Goal: Use online tool/utility: Utilize a website feature to perform a specific function

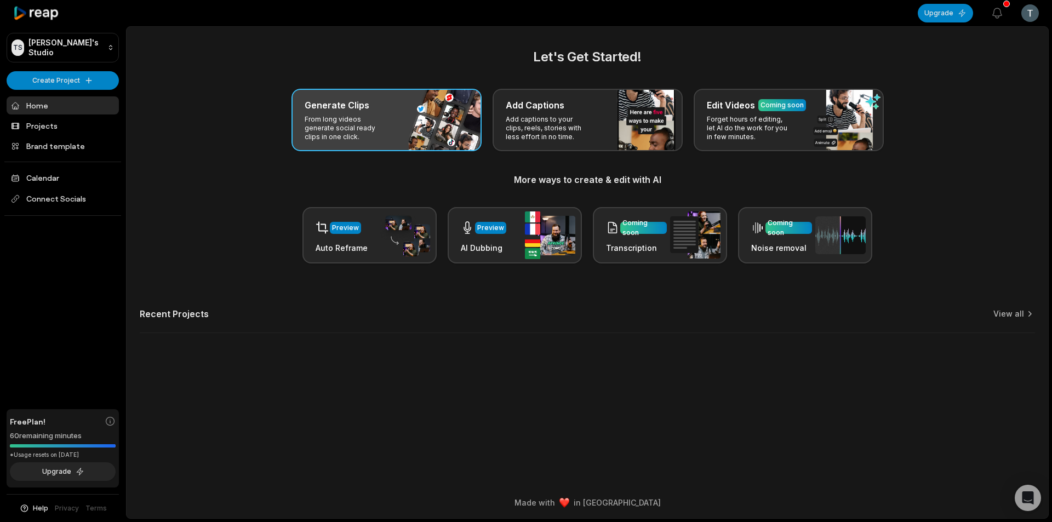
click at [353, 123] on p "From long videos generate social ready clips in one click." at bounding box center [347, 128] width 85 height 26
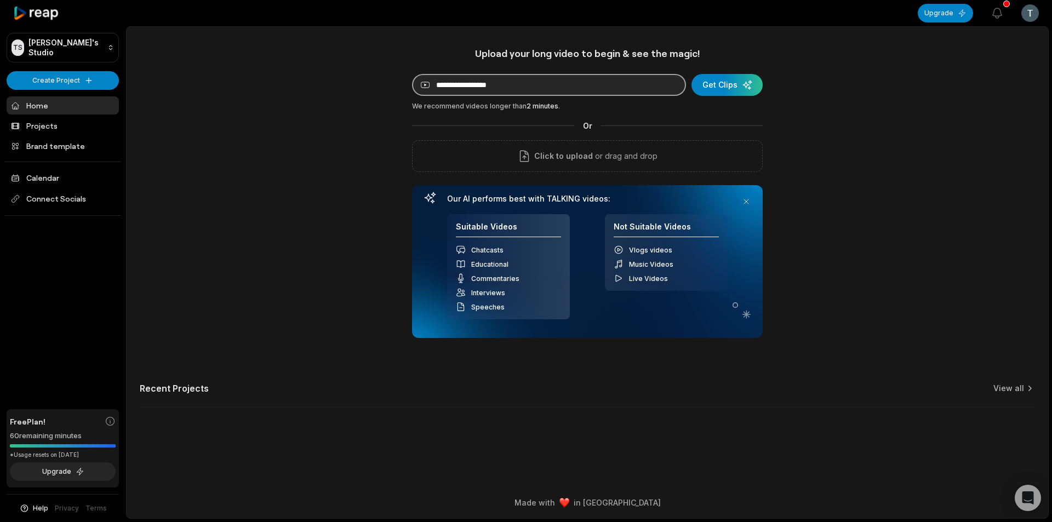
click at [477, 86] on input at bounding box center [549, 85] width 274 height 22
paste input "**********"
type input "**********"
click at [741, 80] on div "submit" at bounding box center [727, 85] width 71 height 22
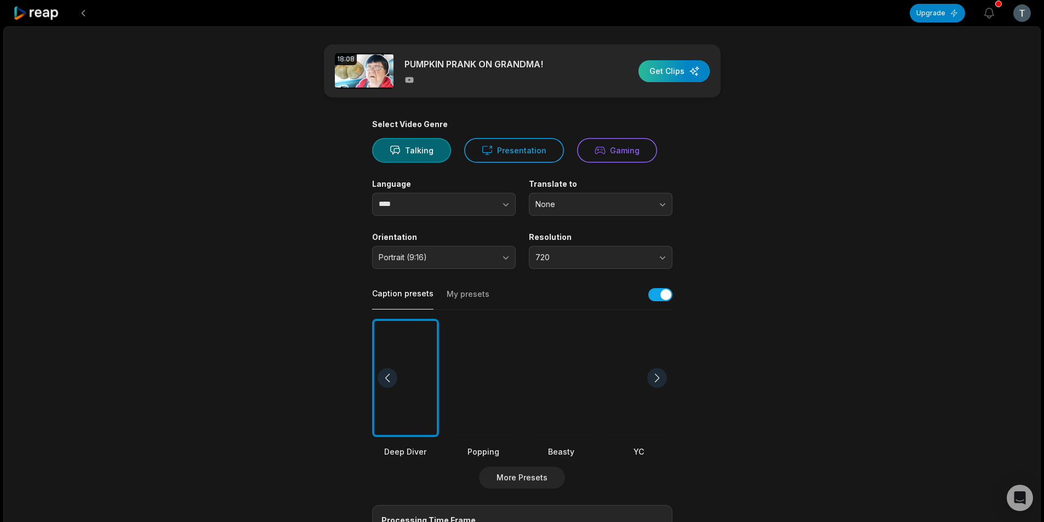
click at [674, 65] on div "button" at bounding box center [674, 71] width 71 height 22
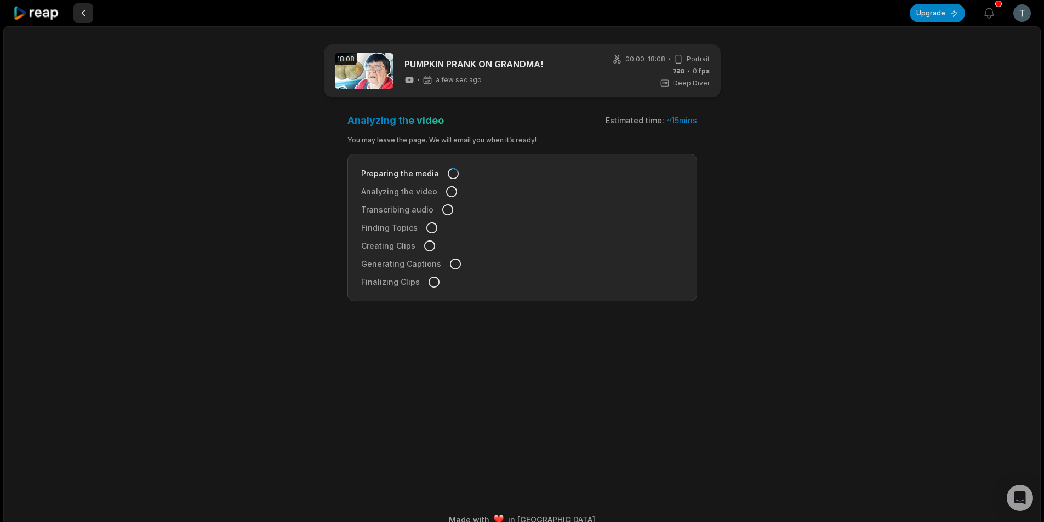
click at [82, 15] on button at bounding box center [83, 13] width 20 height 20
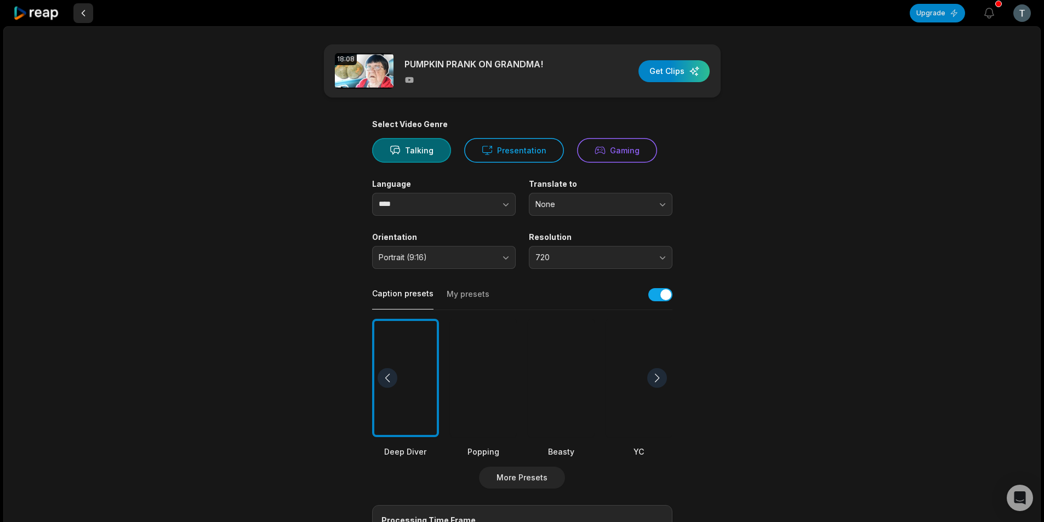
click at [82, 12] on button at bounding box center [83, 13] width 20 height 20
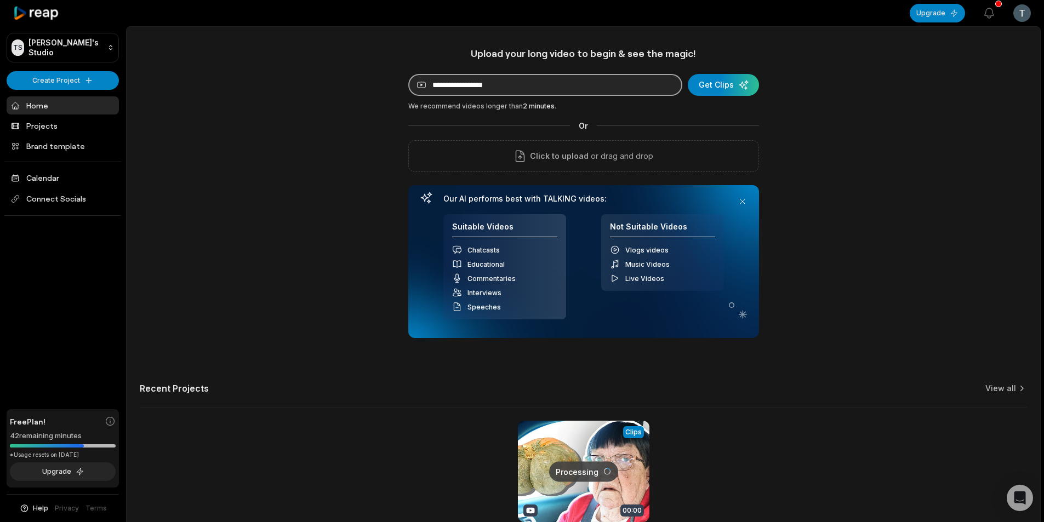
click at [467, 89] on input at bounding box center [545, 85] width 274 height 22
paste input "**********"
type input "**********"
click at [723, 88] on div "submit" at bounding box center [723, 85] width 71 height 22
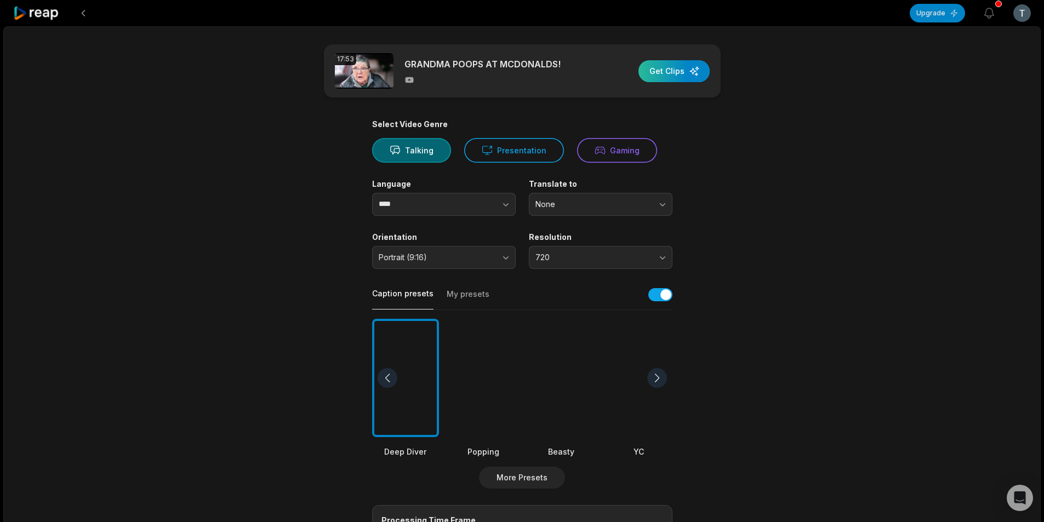
click at [669, 69] on div "button" at bounding box center [674, 71] width 71 height 22
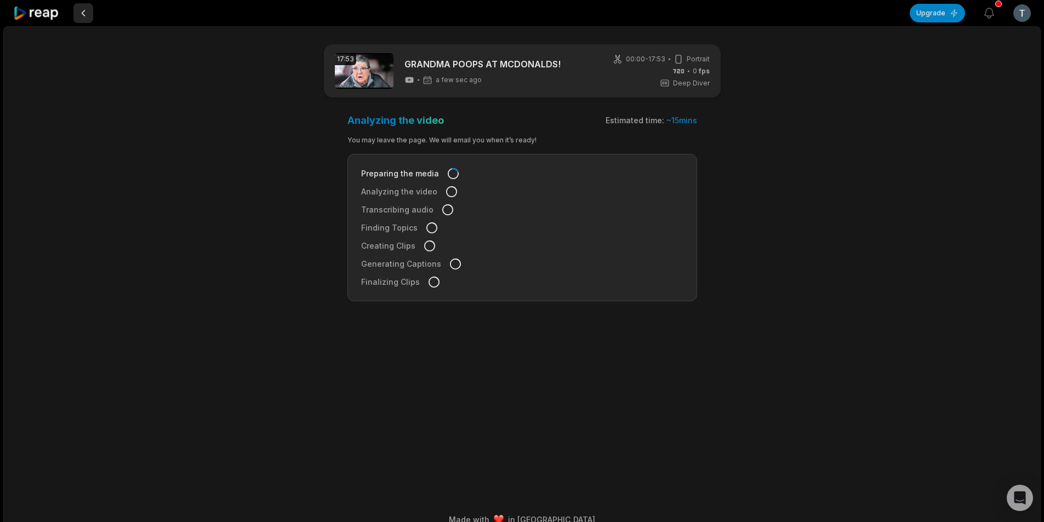
click at [83, 10] on button at bounding box center [83, 13] width 20 height 20
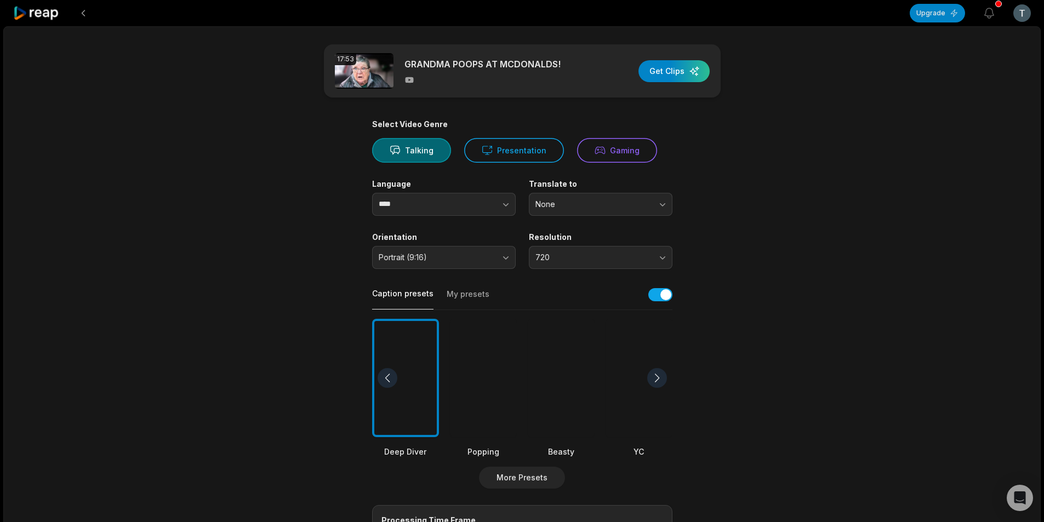
click at [83, 10] on button at bounding box center [83, 13] width 20 height 20
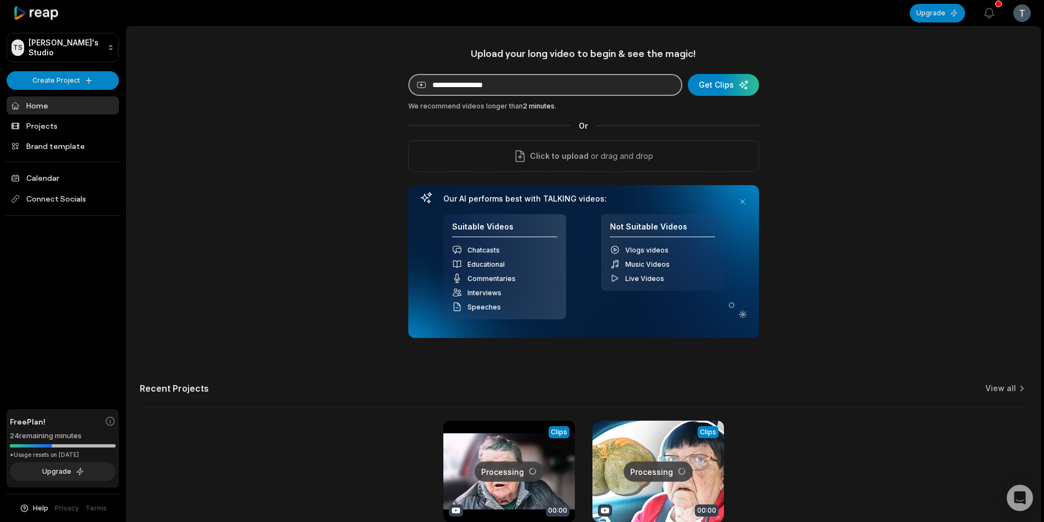
click at [485, 88] on input at bounding box center [545, 85] width 274 height 22
paste input "**********"
type input "**********"
click at [731, 75] on div "submit" at bounding box center [723, 85] width 71 height 22
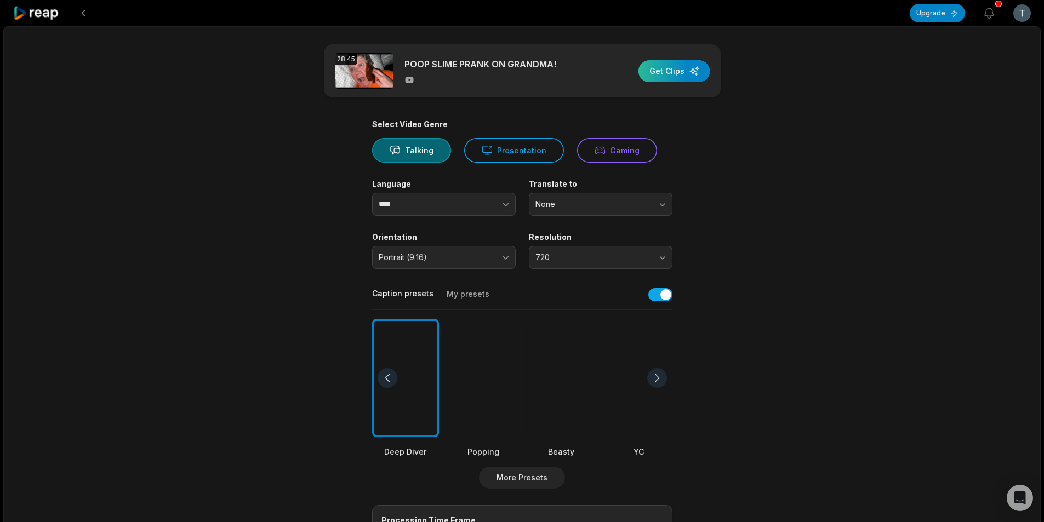
click at [658, 71] on div "button" at bounding box center [674, 71] width 71 height 22
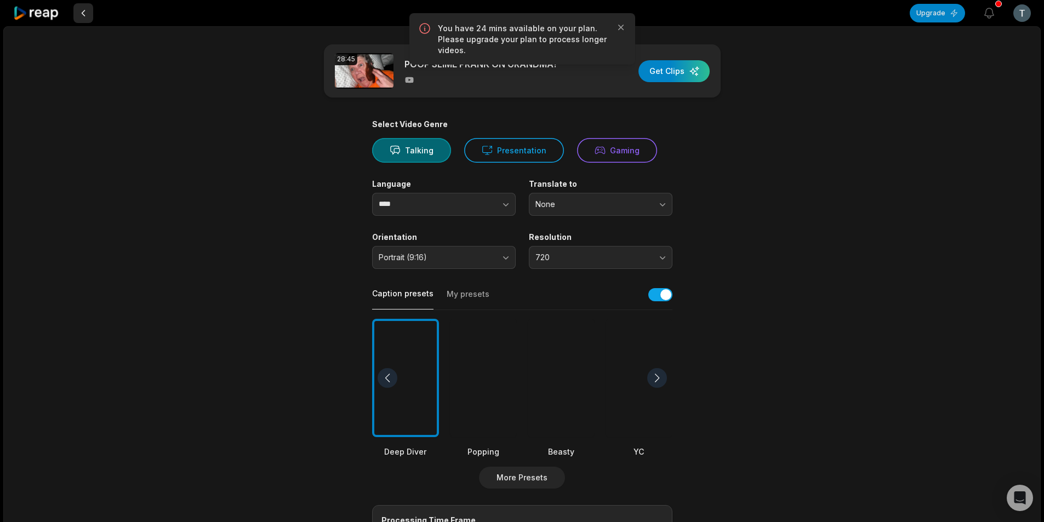
click at [79, 14] on button at bounding box center [83, 13] width 20 height 20
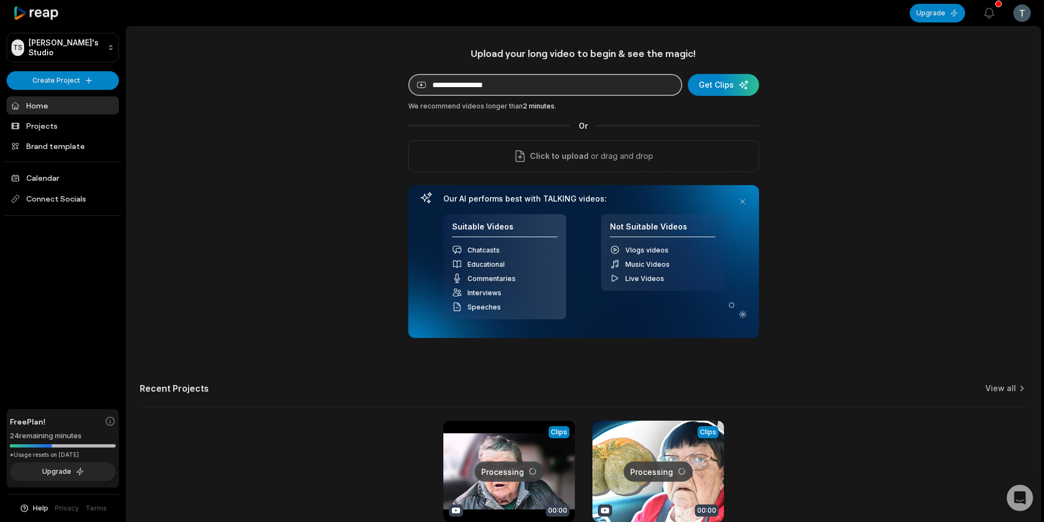
click at [495, 85] on input at bounding box center [545, 85] width 274 height 22
paste input "**********"
type input "**********"
click at [749, 82] on div "submit" at bounding box center [723, 85] width 71 height 22
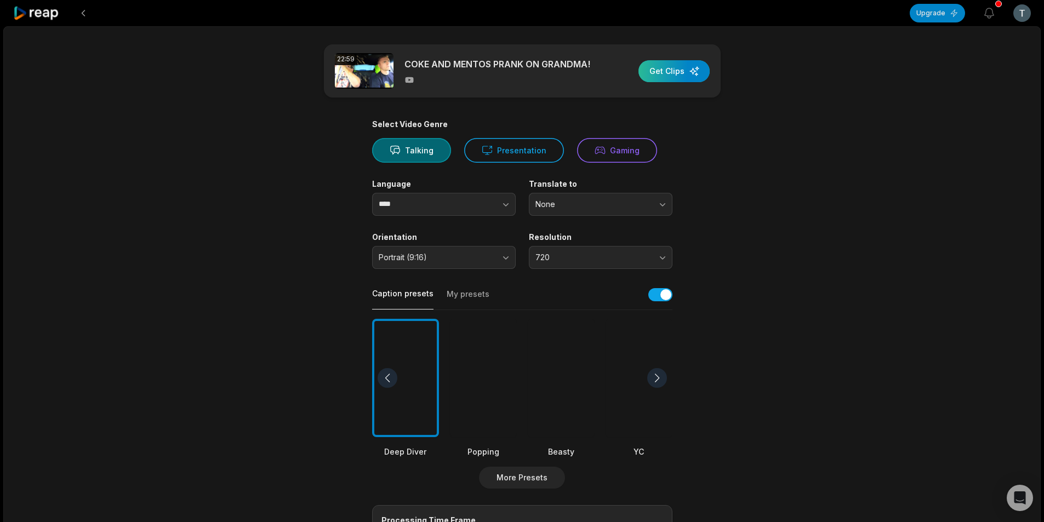
click at [665, 76] on div "button" at bounding box center [674, 71] width 71 height 22
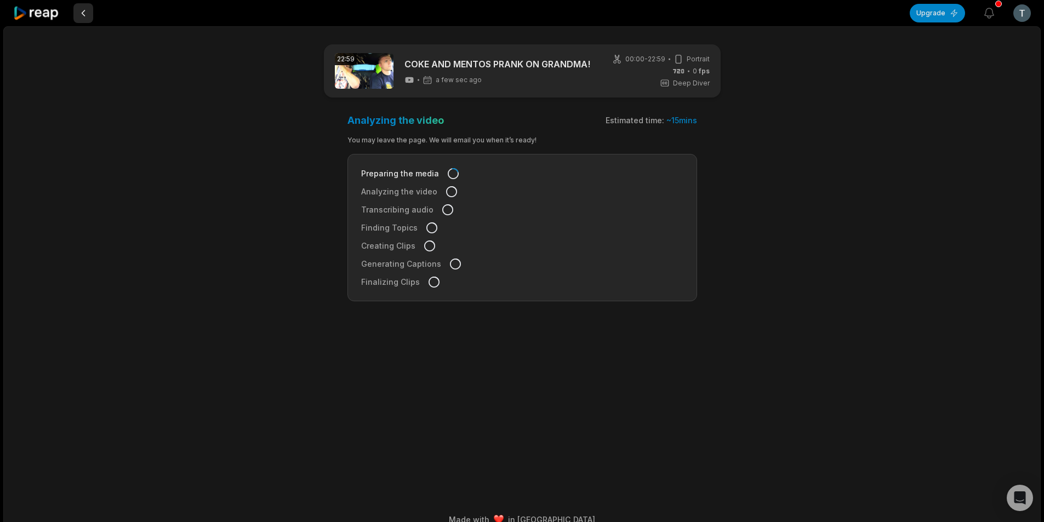
click at [78, 17] on button at bounding box center [83, 13] width 20 height 20
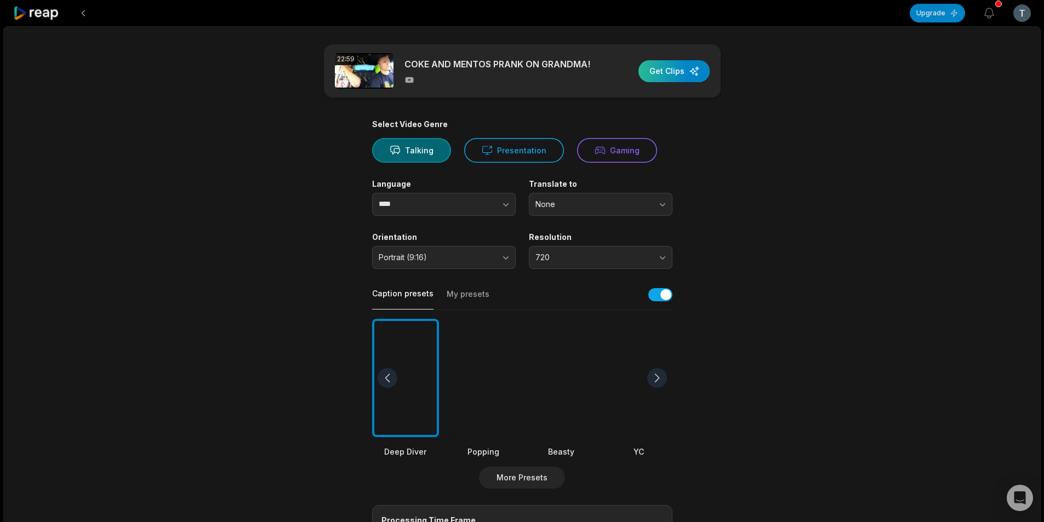
click at [671, 69] on div "button" at bounding box center [674, 71] width 71 height 22
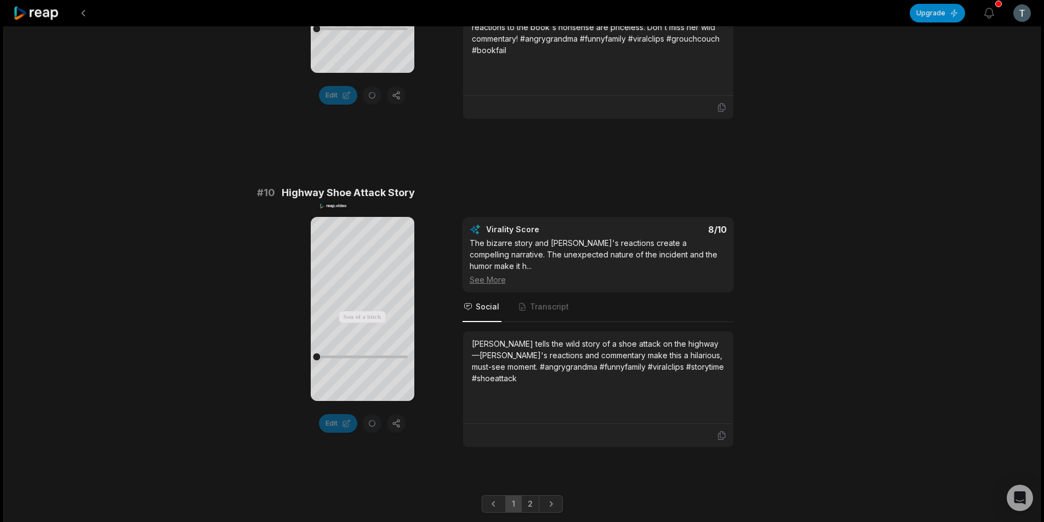
scroll to position [2495, 0]
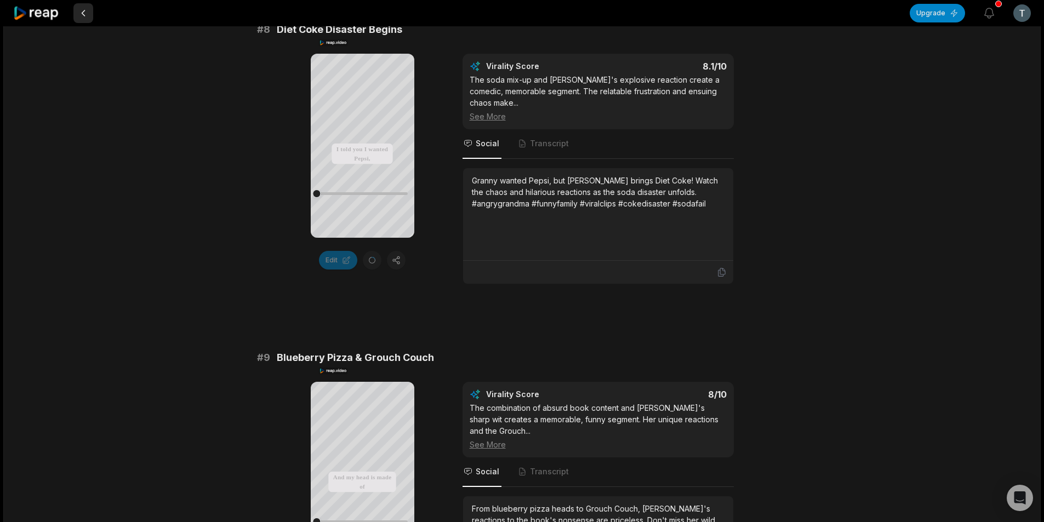
click at [84, 13] on button at bounding box center [83, 13] width 20 height 20
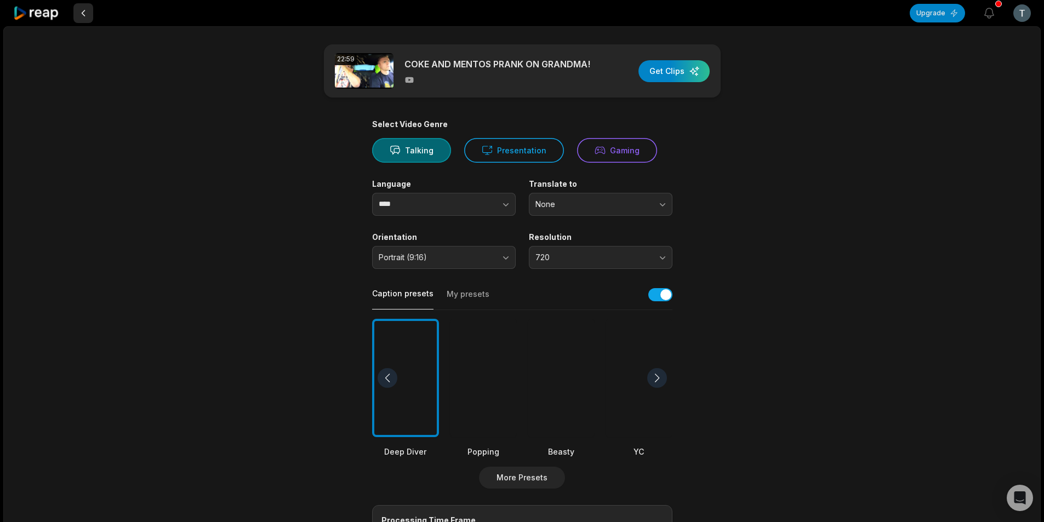
click at [84, 12] on button at bounding box center [83, 13] width 20 height 20
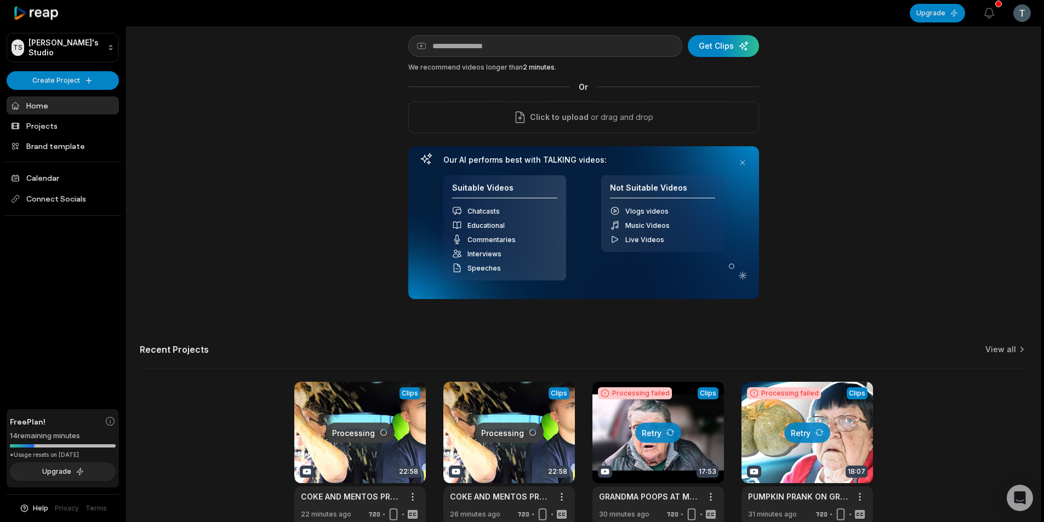
scroll to position [99, 0]
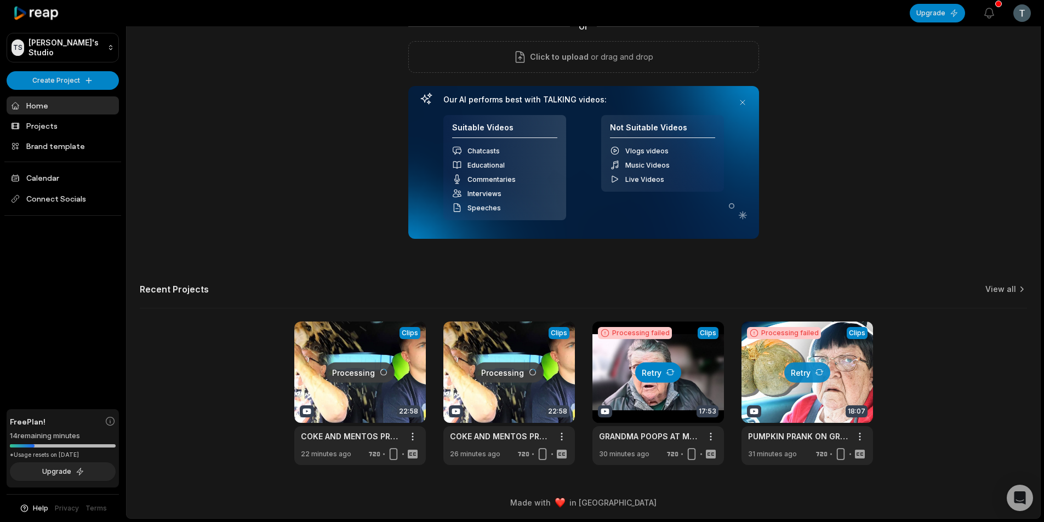
click at [666, 374] on icon at bounding box center [670, 372] width 9 height 9
click at [799, 369] on button "Retry" at bounding box center [807, 372] width 46 height 20
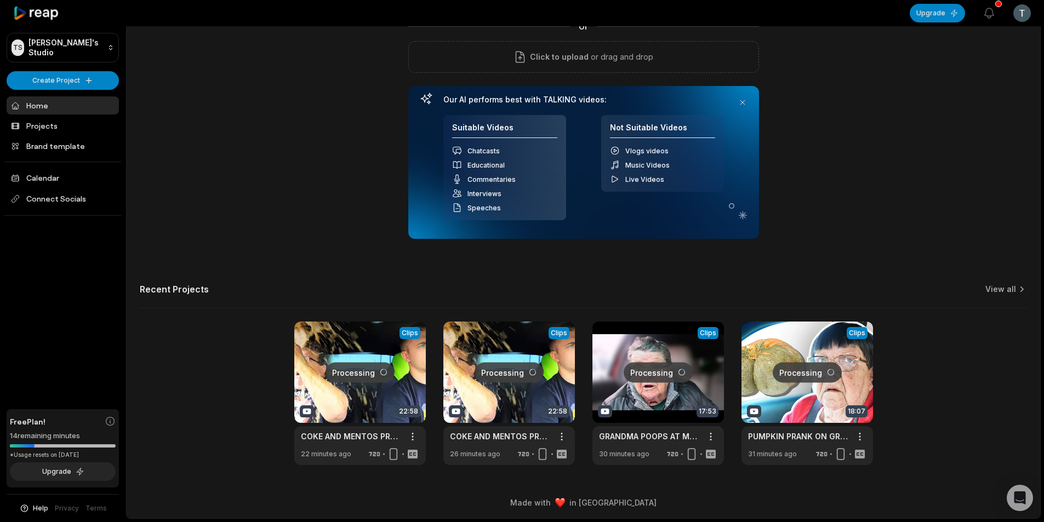
click at [677, 391] on link at bounding box center [658, 394] width 132 height 144
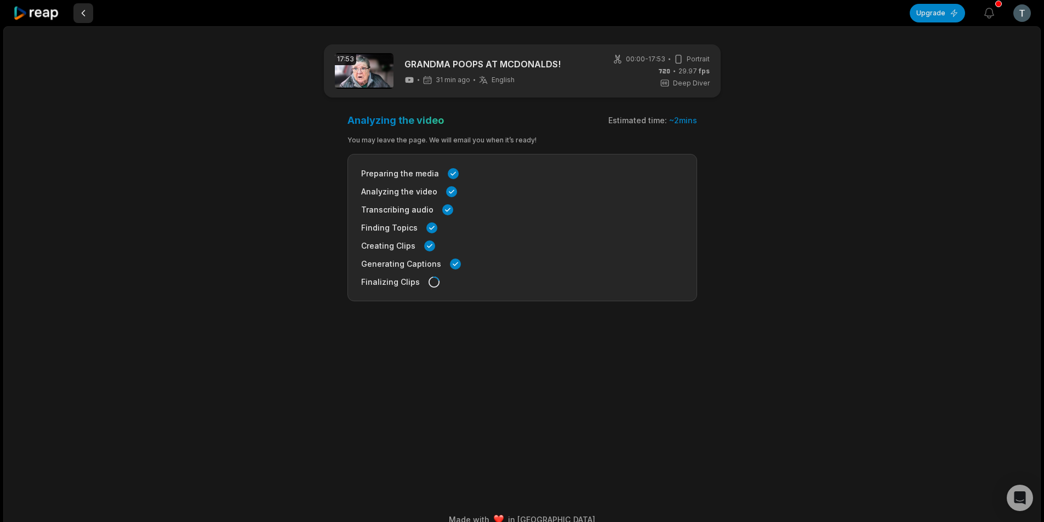
click at [81, 12] on button at bounding box center [83, 13] width 20 height 20
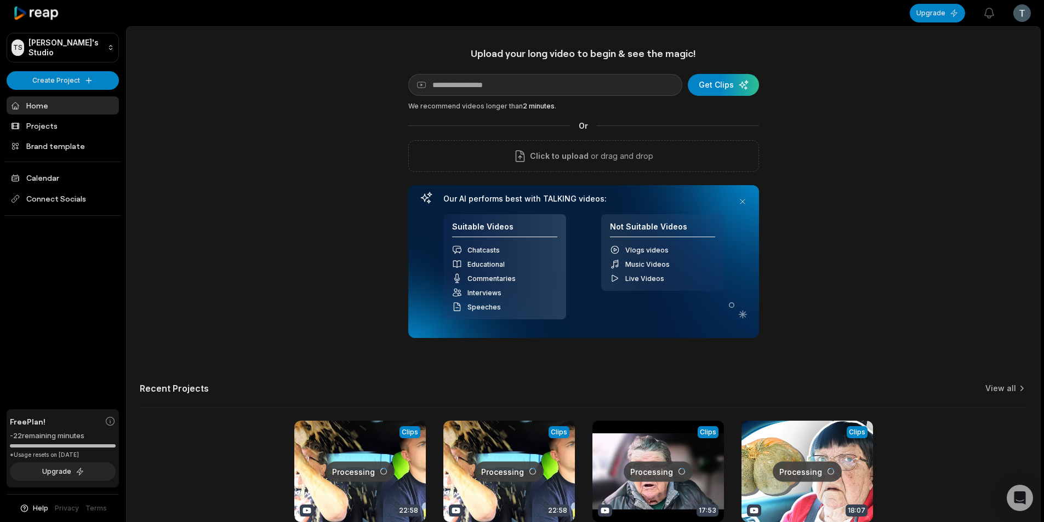
scroll to position [99, 0]
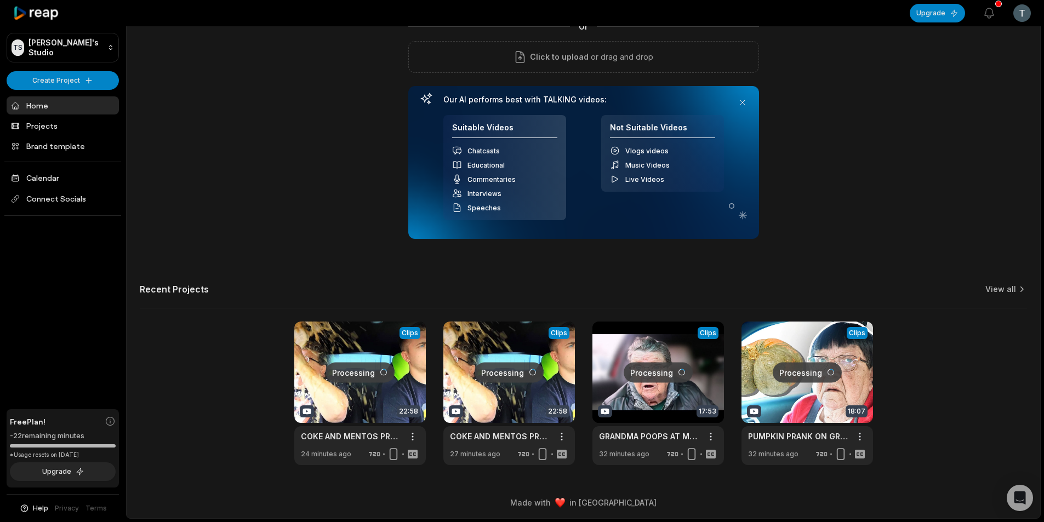
click at [689, 372] on link at bounding box center [658, 394] width 132 height 144
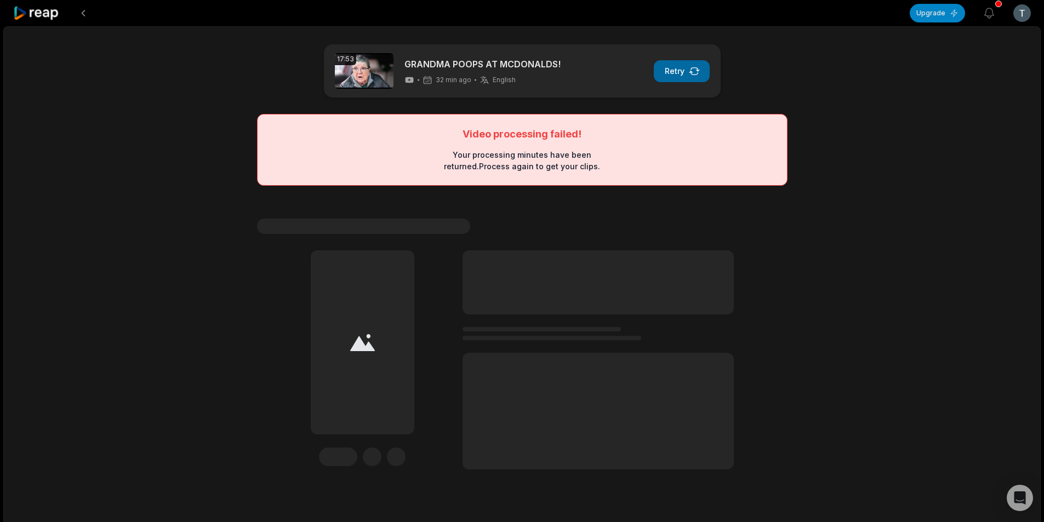
click at [676, 70] on button "Retry" at bounding box center [682, 71] width 56 height 22
drag, startPoint x: 454, startPoint y: 150, endPoint x: 617, endPoint y: 166, distance: 163.6
click at [617, 166] on div "Video processing failed! Your processing minutes have been returned. Process ag…" at bounding box center [522, 150] width 531 height 72
copy div "Your processing minutes have been returned. Process again to get your clips."
click at [79, 12] on button at bounding box center [83, 13] width 20 height 20
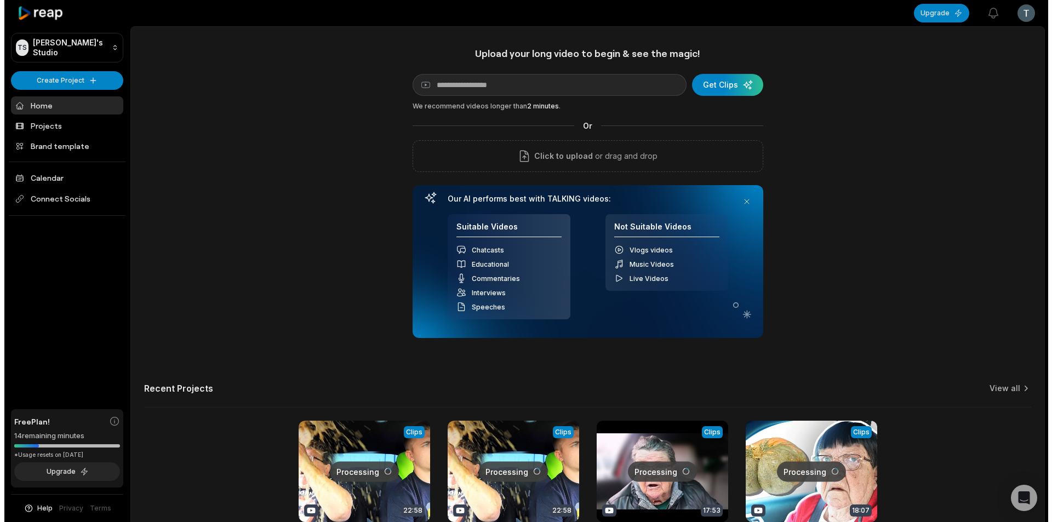
scroll to position [99, 0]
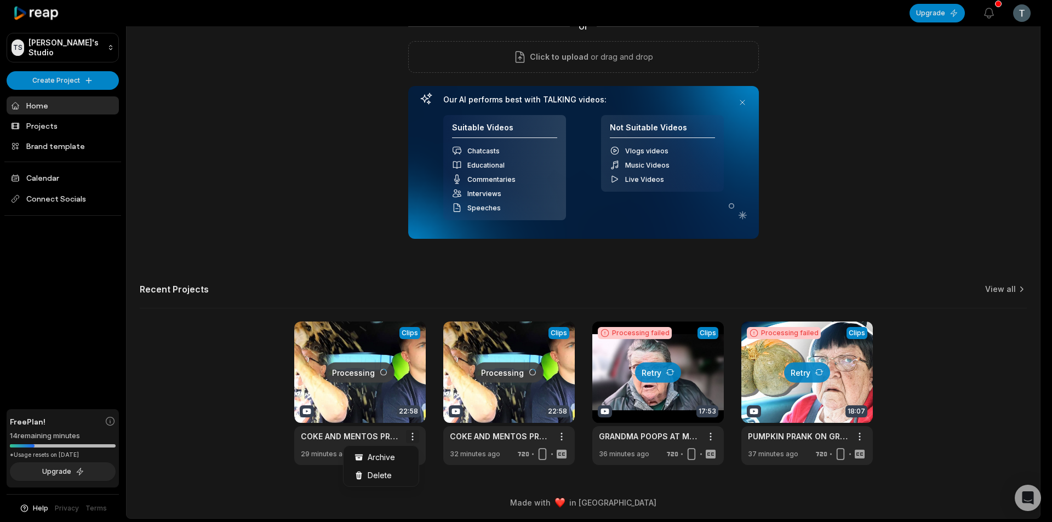
click at [414, 423] on html "[PERSON_NAME]'s Studio Create Project Home Projects Brand template Calendar Con…" at bounding box center [526, 162] width 1052 height 522
click at [375, 479] on span "Delete" at bounding box center [380, 476] width 24 height 12
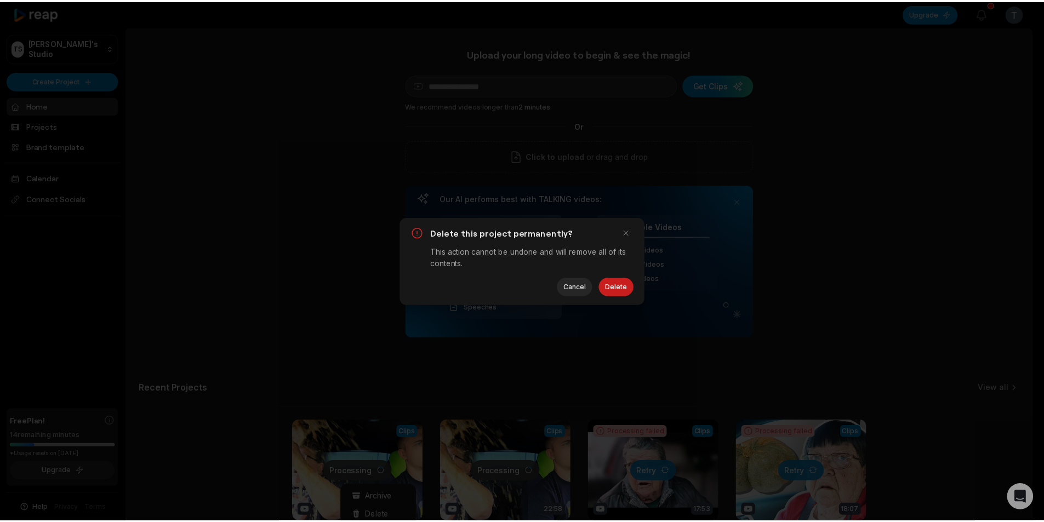
scroll to position [0, 0]
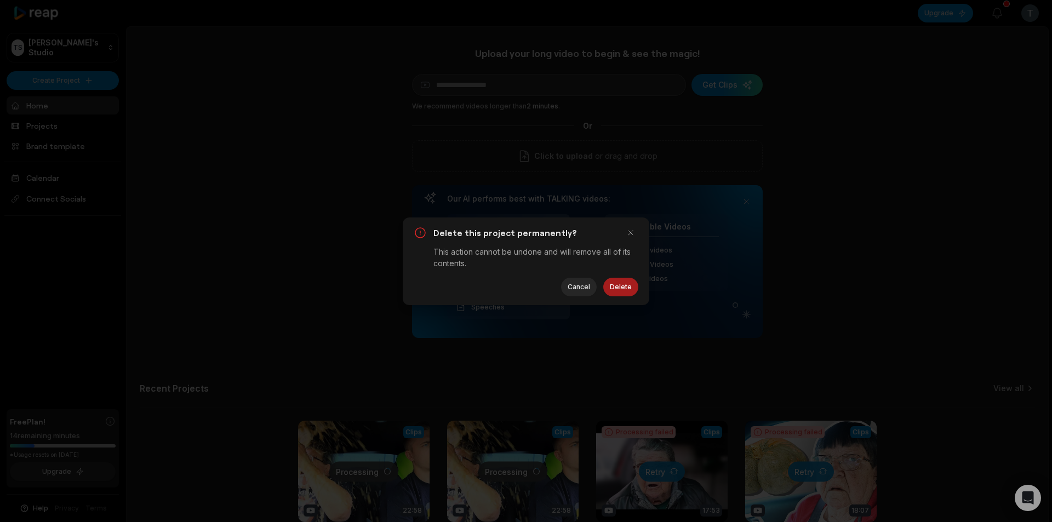
click at [622, 290] on button "Delete" at bounding box center [620, 287] width 35 height 19
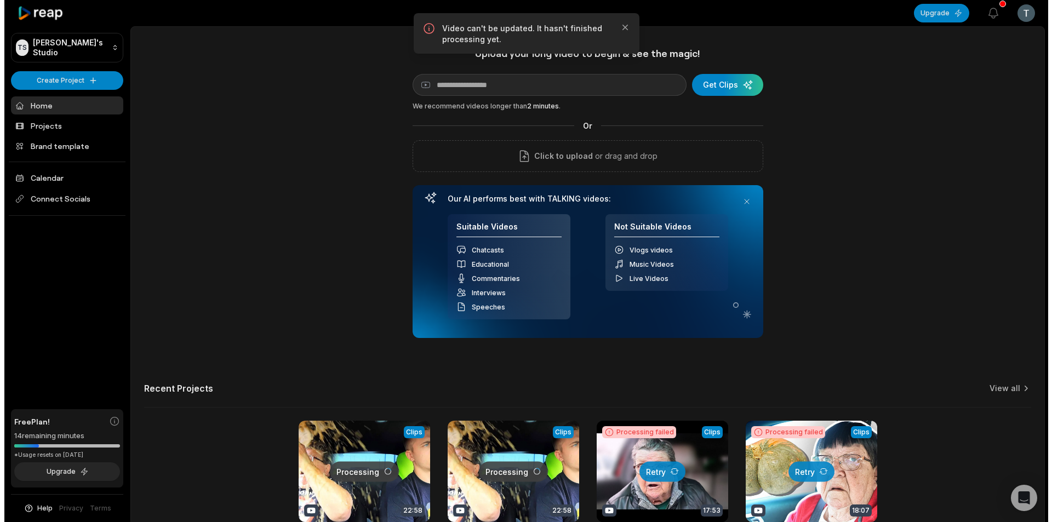
scroll to position [99, 0]
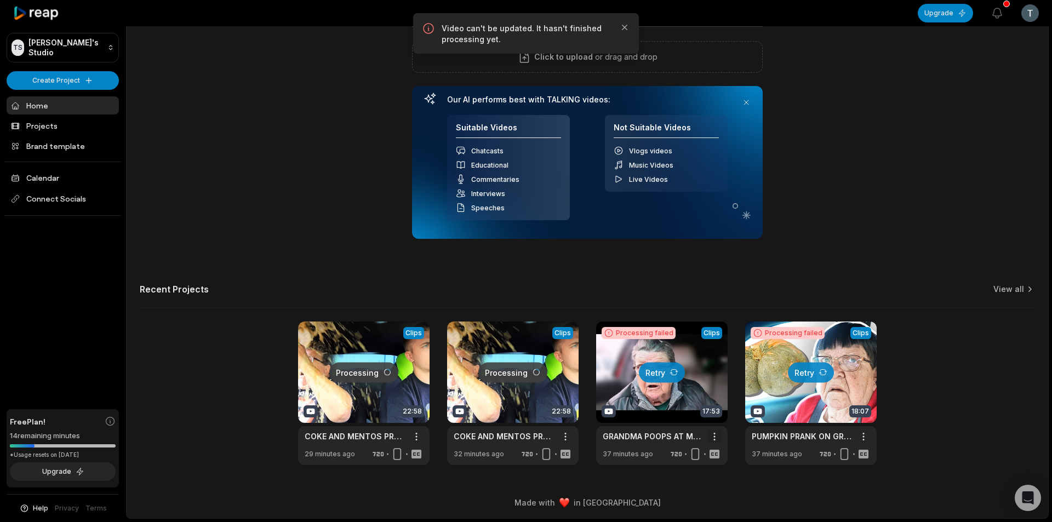
click at [709, 423] on html "[PERSON_NAME]'s Studio Create Project Home Projects Brand template Calendar Con…" at bounding box center [526, 162] width 1052 height 522
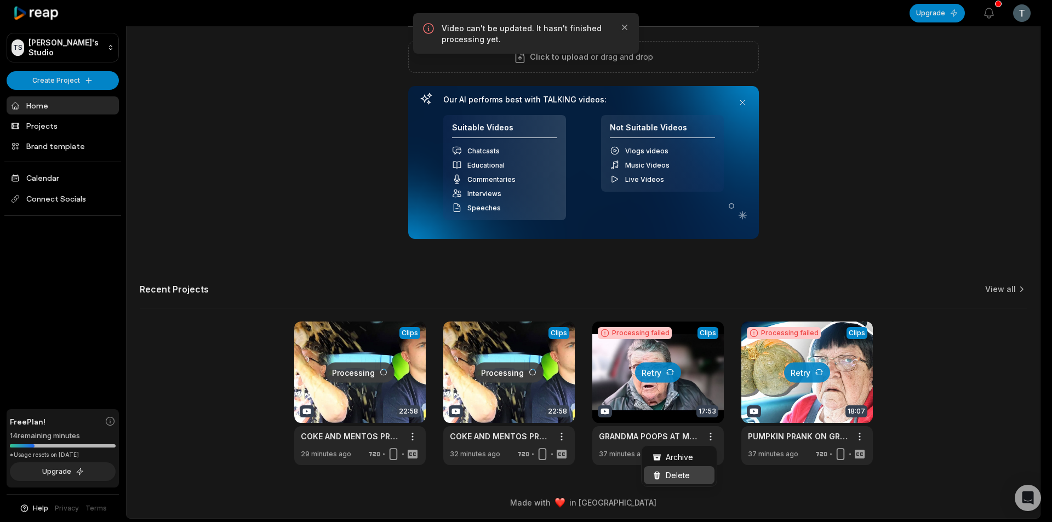
click at [689, 477] on span "Delete" at bounding box center [678, 476] width 24 height 12
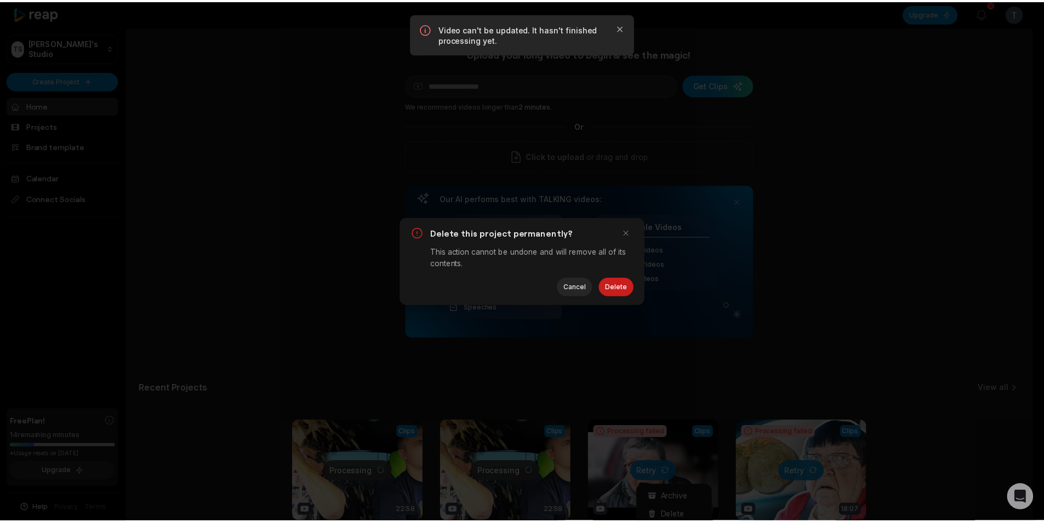
scroll to position [0, 0]
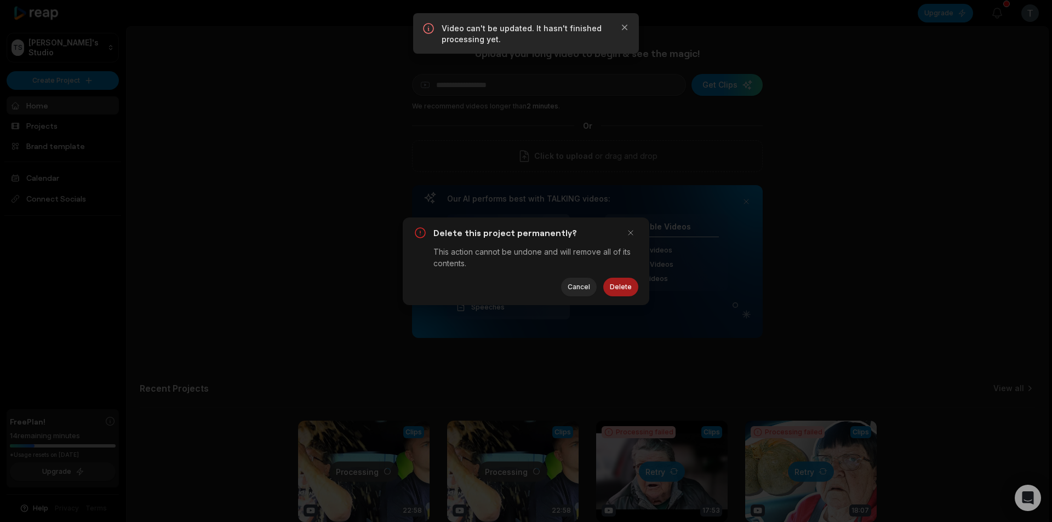
click at [620, 283] on button "Delete" at bounding box center [620, 287] width 35 height 19
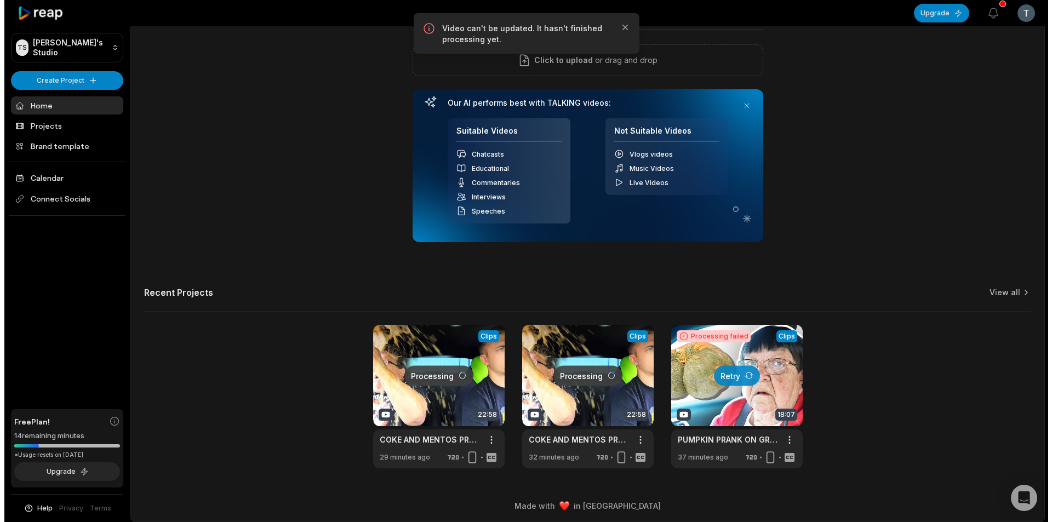
scroll to position [99, 0]
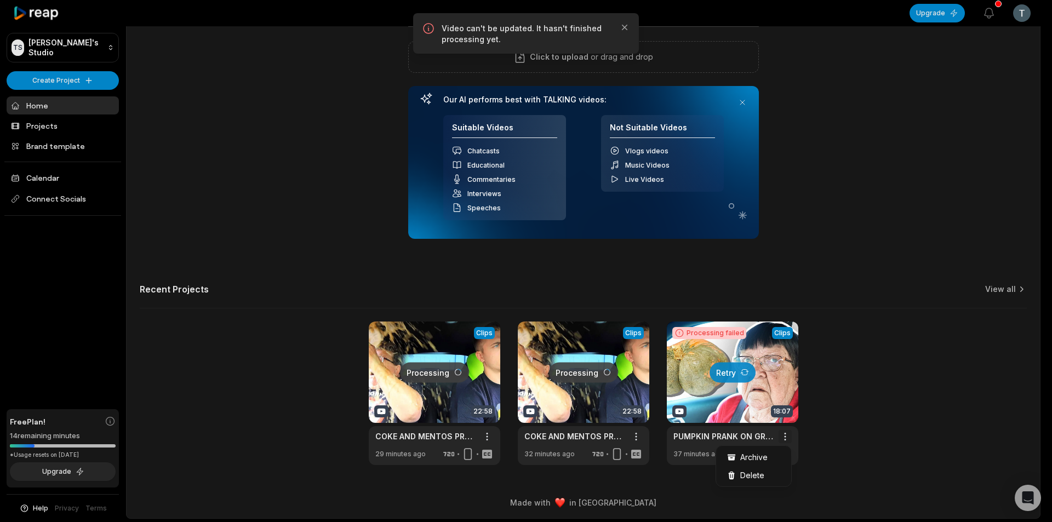
click at [784, 423] on html "[PERSON_NAME]'s Studio Create Project Home Projects Brand template Calendar Con…" at bounding box center [526, 162] width 1052 height 522
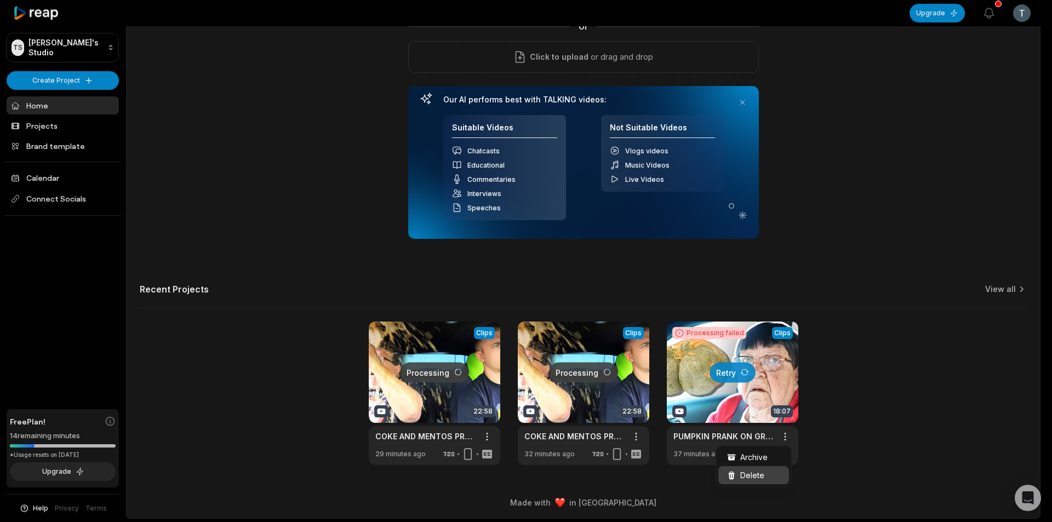
click at [762, 475] on span "Delete" at bounding box center [752, 476] width 24 height 12
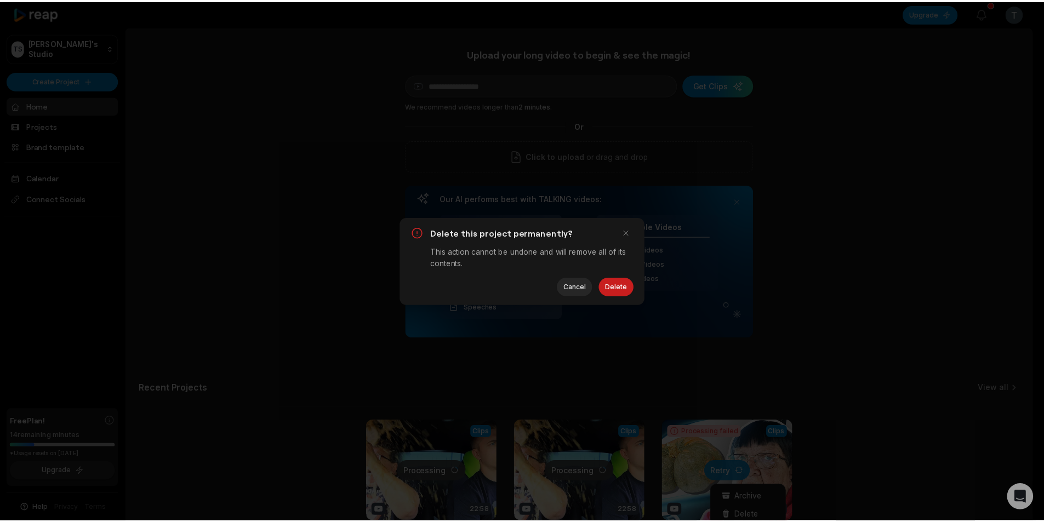
scroll to position [0, 0]
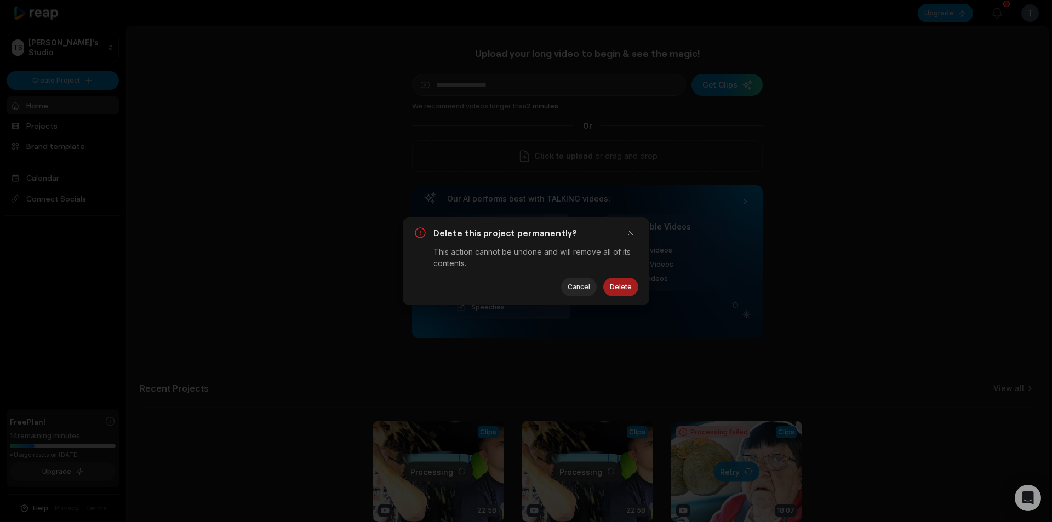
click at [629, 291] on button "Delete" at bounding box center [620, 287] width 35 height 19
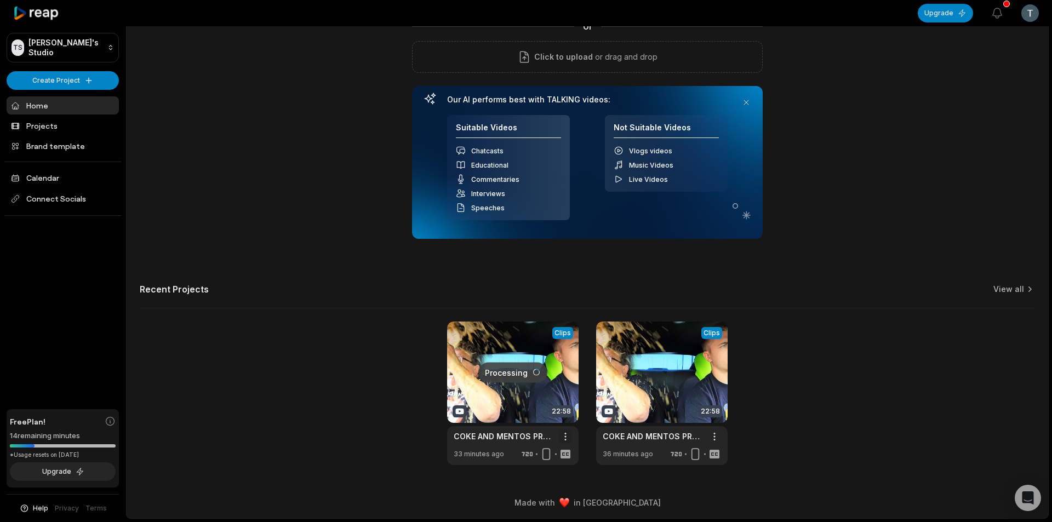
click at [559, 423] on html "[PERSON_NAME]'s Studio Create Project Home Projects Brand template Calendar Con…" at bounding box center [526, 162] width 1052 height 522
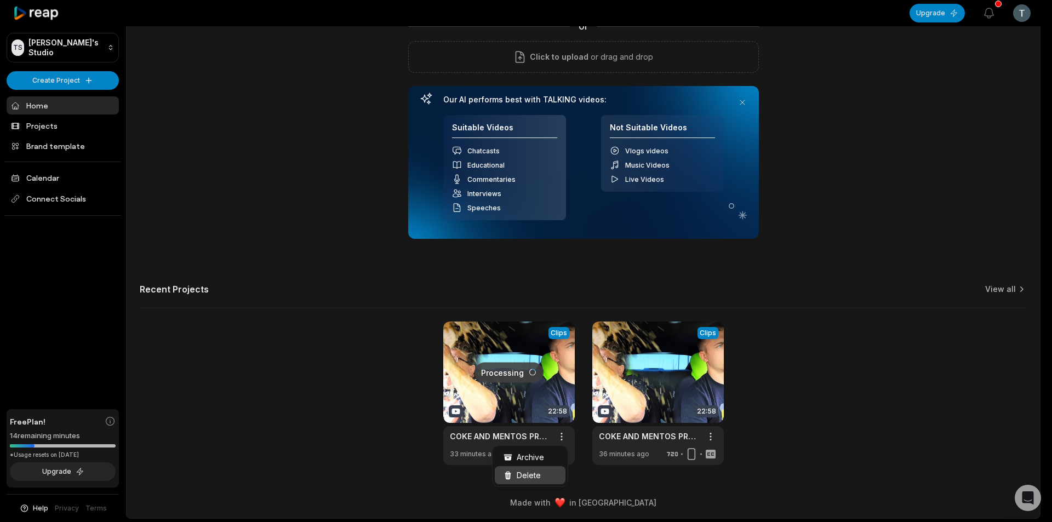
click at [534, 476] on span "Delete" at bounding box center [529, 476] width 24 height 12
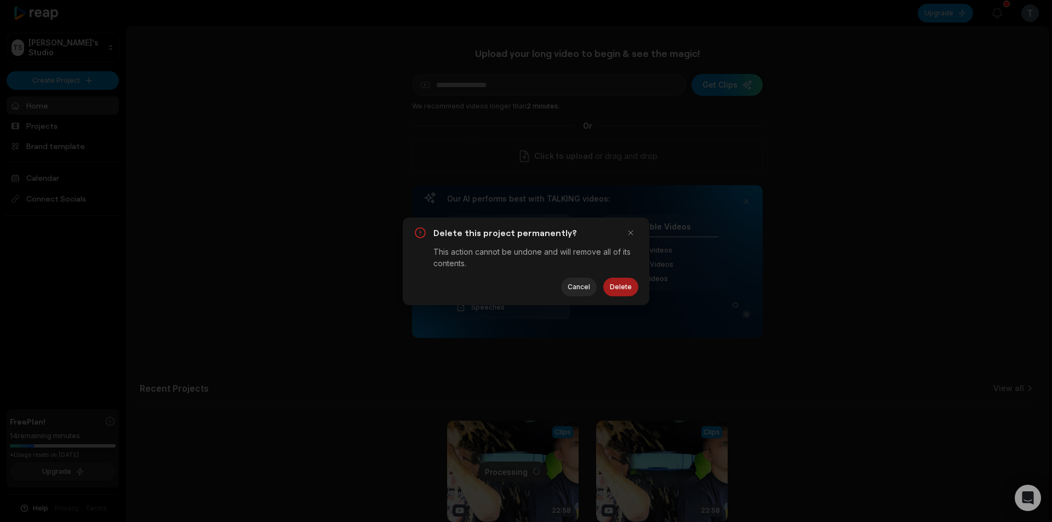
click at [624, 288] on button "Delete" at bounding box center [620, 287] width 35 height 19
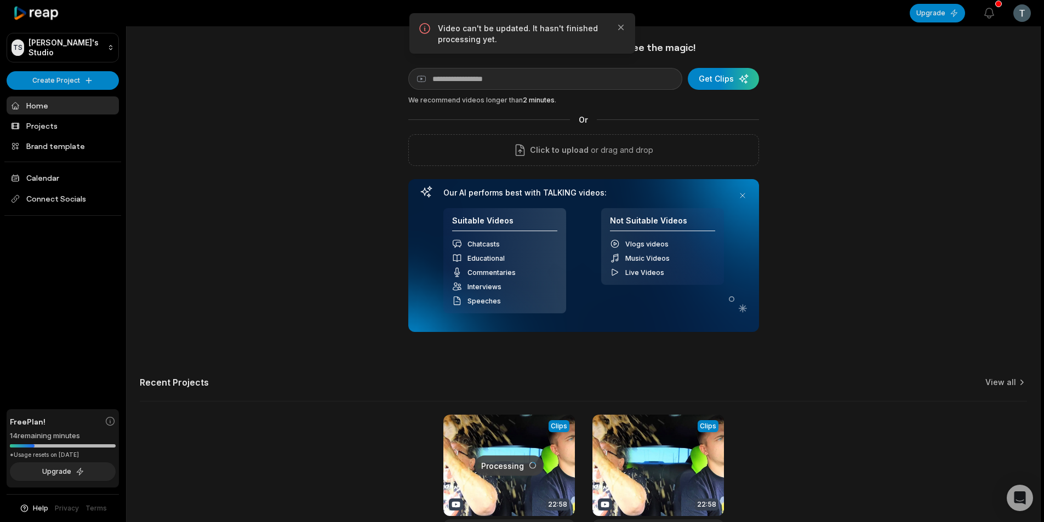
scroll to position [99, 0]
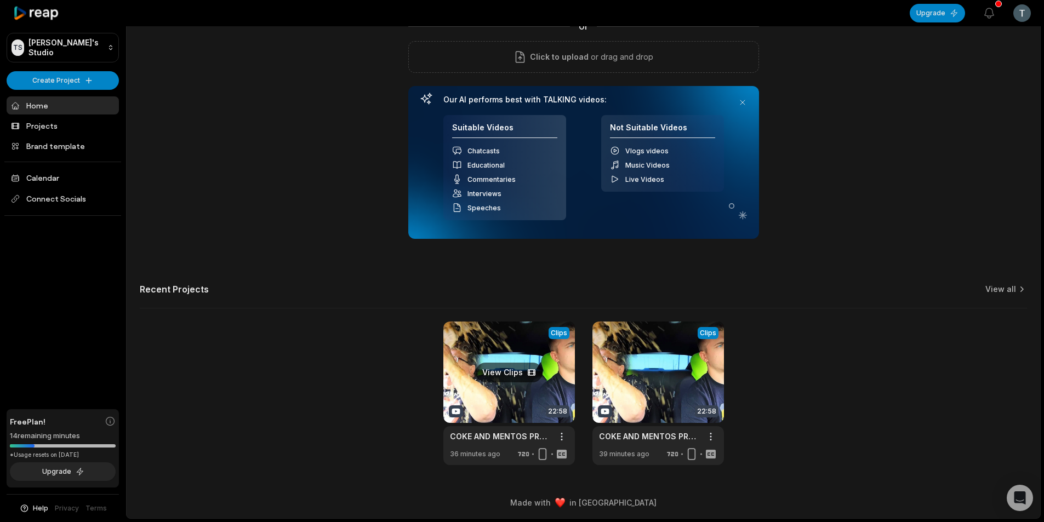
click at [497, 373] on link at bounding box center [509, 394] width 132 height 144
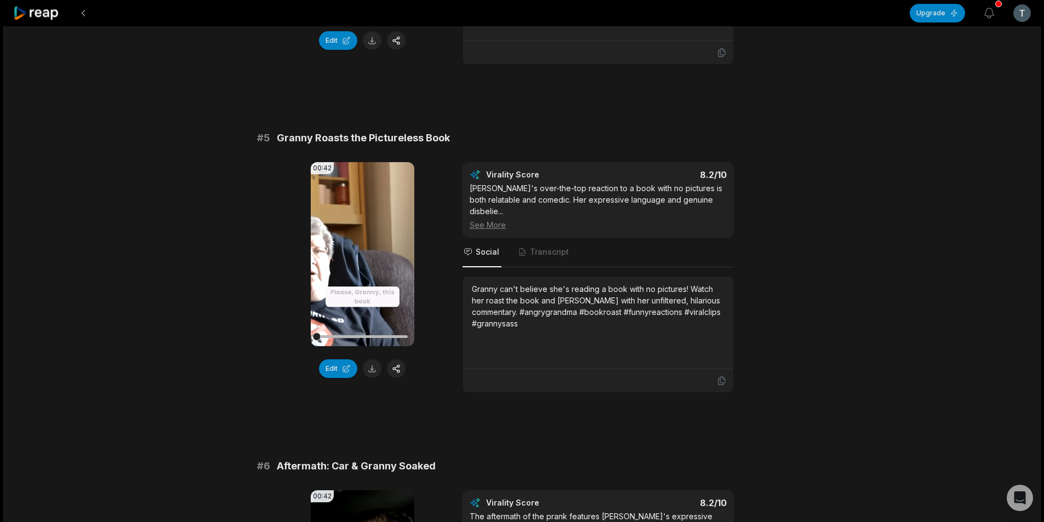
scroll to position [1315, 0]
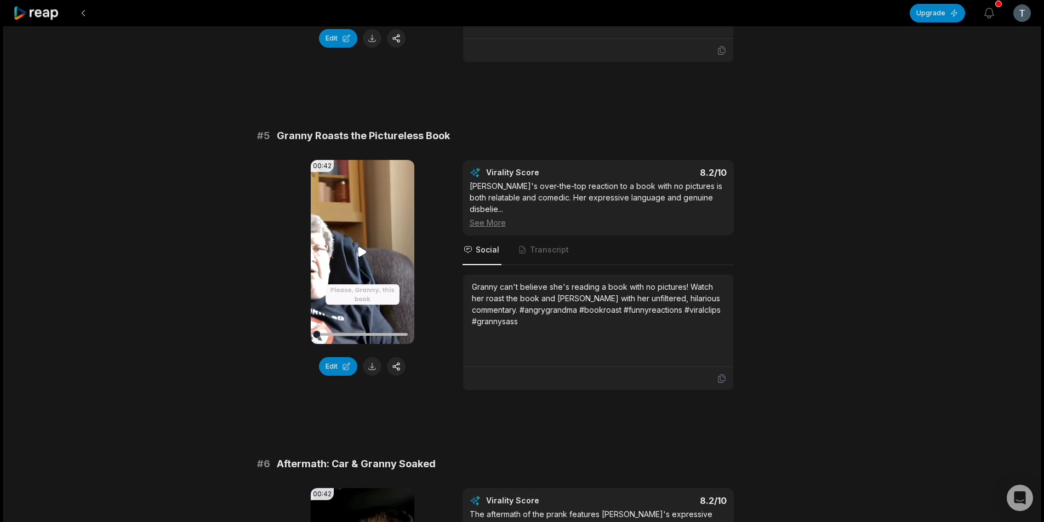
click at [358, 246] on icon at bounding box center [362, 252] width 13 height 13
click at [361, 246] on icon at bounding box center [362, 252] width 13 height 13
